Goal: Navigation & Orientation: Find specific page/section

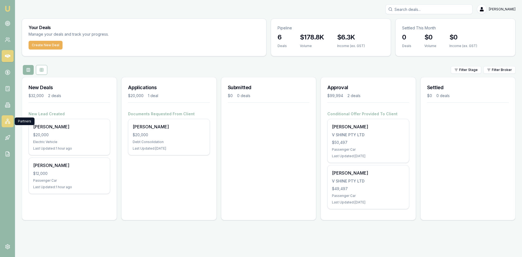
click at [8, 120] on icon at bounding box center [8, 120] width 0 height 1
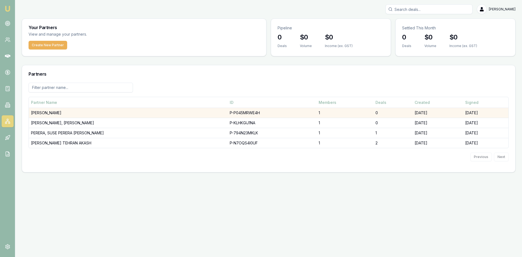
click at [57, 114] on td "[PERSON_NAME]" at bounding box center [128, 113] width 199 height 10
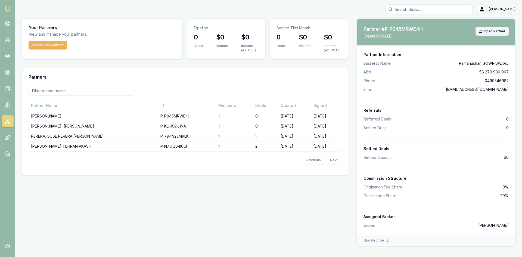
click at [496, 29] on span "Open Partner" at bounding box center [494, 31] width 22 height 4
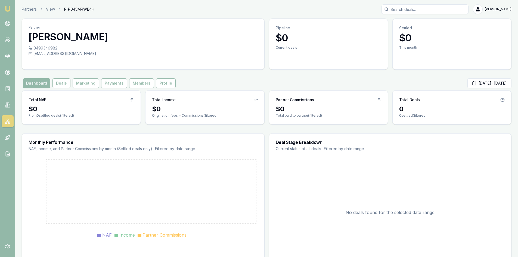
scroll to position [21, 0]
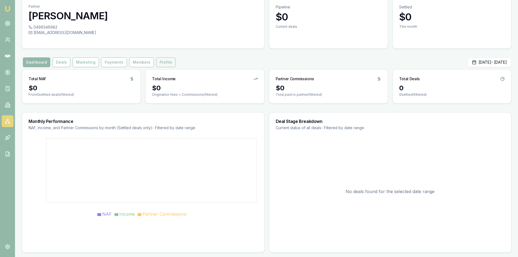
click at [163, 65] on button "Profile" at bounding box center [166, 62] width 20 height 10
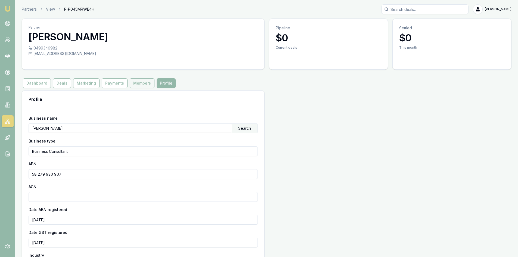
click at [140, 82] on button "Members" at bounding box center [142, 83] width 25 height 10
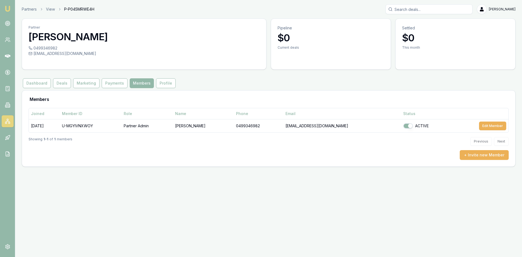
click at [113, 83] on button "Payments" at bounding box center [115, 83] width 26 height 10
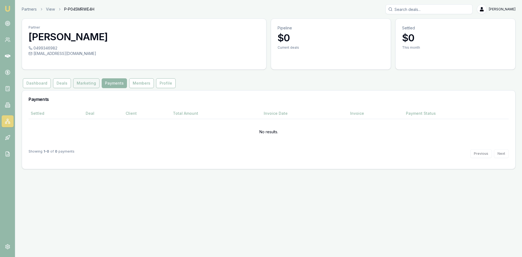
click at [83, 80] on button "Marketing" at bounding box center [86, 83] width 26 height 10
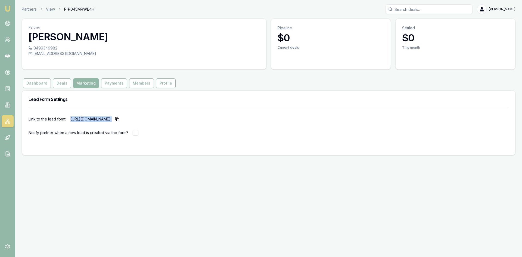
drag, startPoint x: 71, startPoint y: 118, endPoint x: 198, endPoint y: 123, distance: 126.7
click at [121, 123] on p "https://partner.emumoney.com.au/f/emm/quick-apply?partner_id=P-P045MRWE4H" at bounding box center [95, 119] width 51 height 9
click at [119, 118] on icon "button" at bounding box center [117, 119] width 4 height 4
click at [7, 38] on circle at bounding box center [7, 39] width 2 height 2
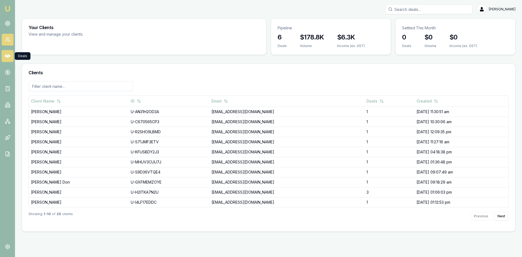
click at [7, 55] on icon at bounding box center [7, 55] width 5 height 5
